Goal: Task Accomplishment & Management: Manage account settings

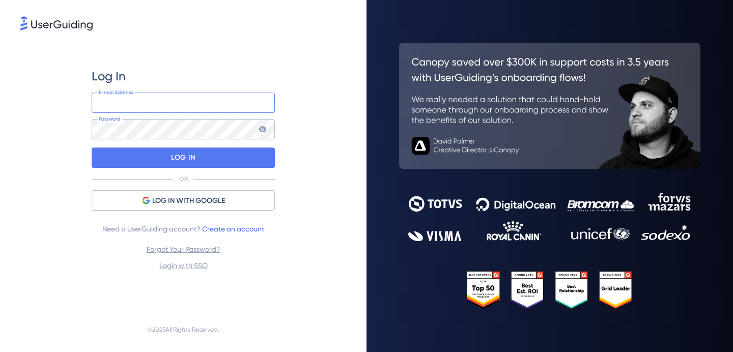
click at [173, 108] on input "email" at bounding box center [183, 103] width 183 height 20
type input "[EMAIL_ADDRESS][DOMAIN_NAME]"
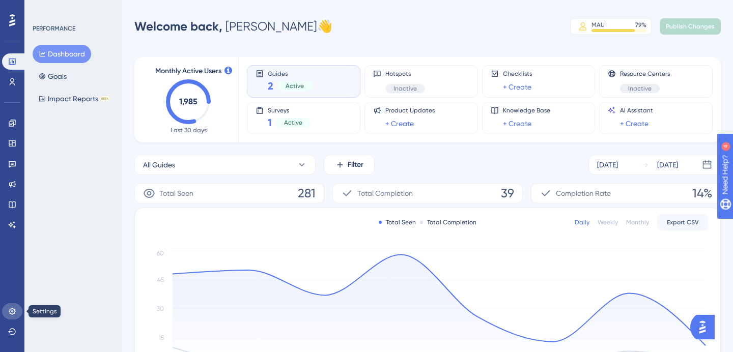
click at [8, 309] on icon at bounding box center [12, 311] width 8 height 8
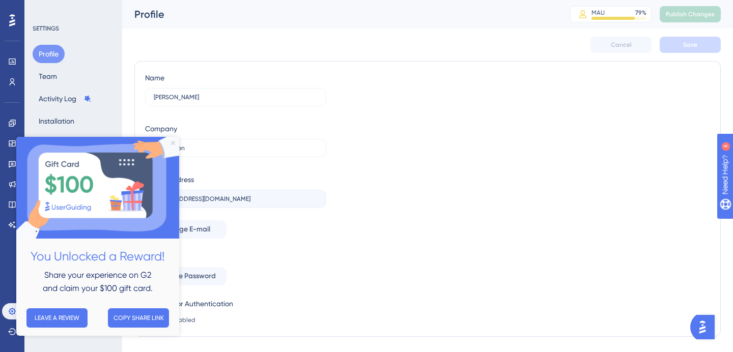
click at [173, 144] on icon "Close Preview" at bounding box center [173, 143] width 4 height 4
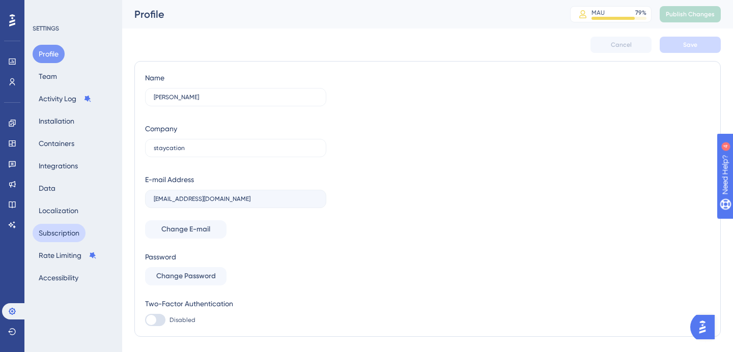
click at [70, 234] on button "Subscription" at bounding box center [59, 233] width 53 height 18
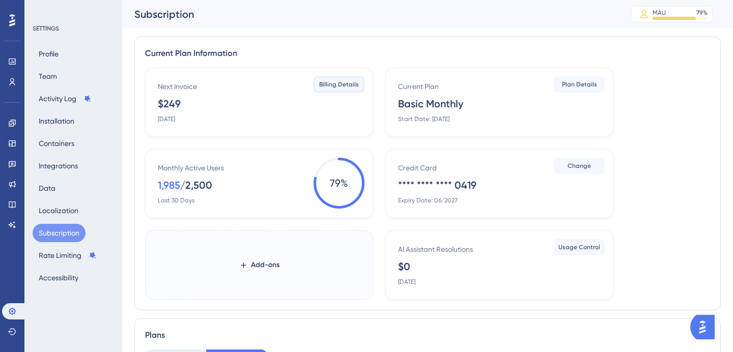
click at [334, 85] on span "Billing Details" at bounding box center [339, 84] width 40 height 8
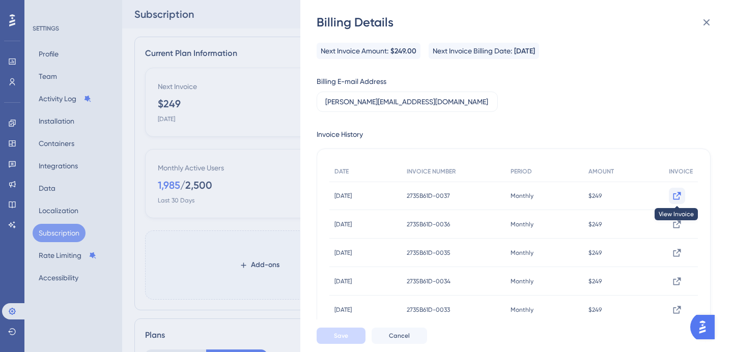
click at [677, 193] on button at bounding box center [677, 196] width 16 height 16
